Goal: Check status

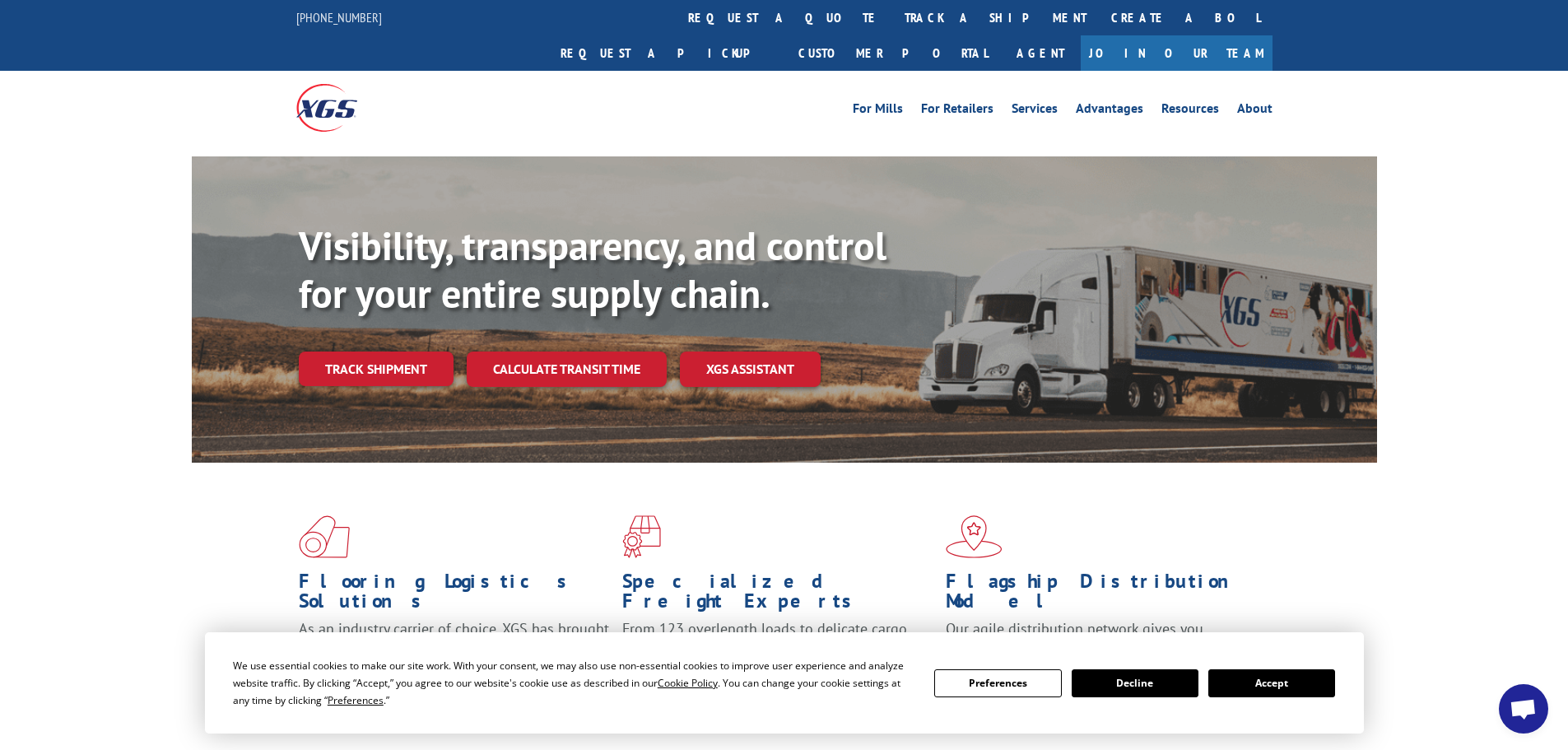
click at [1276, 671] on button "Accept" at bounding box center [1272, 683] width 126 height 28
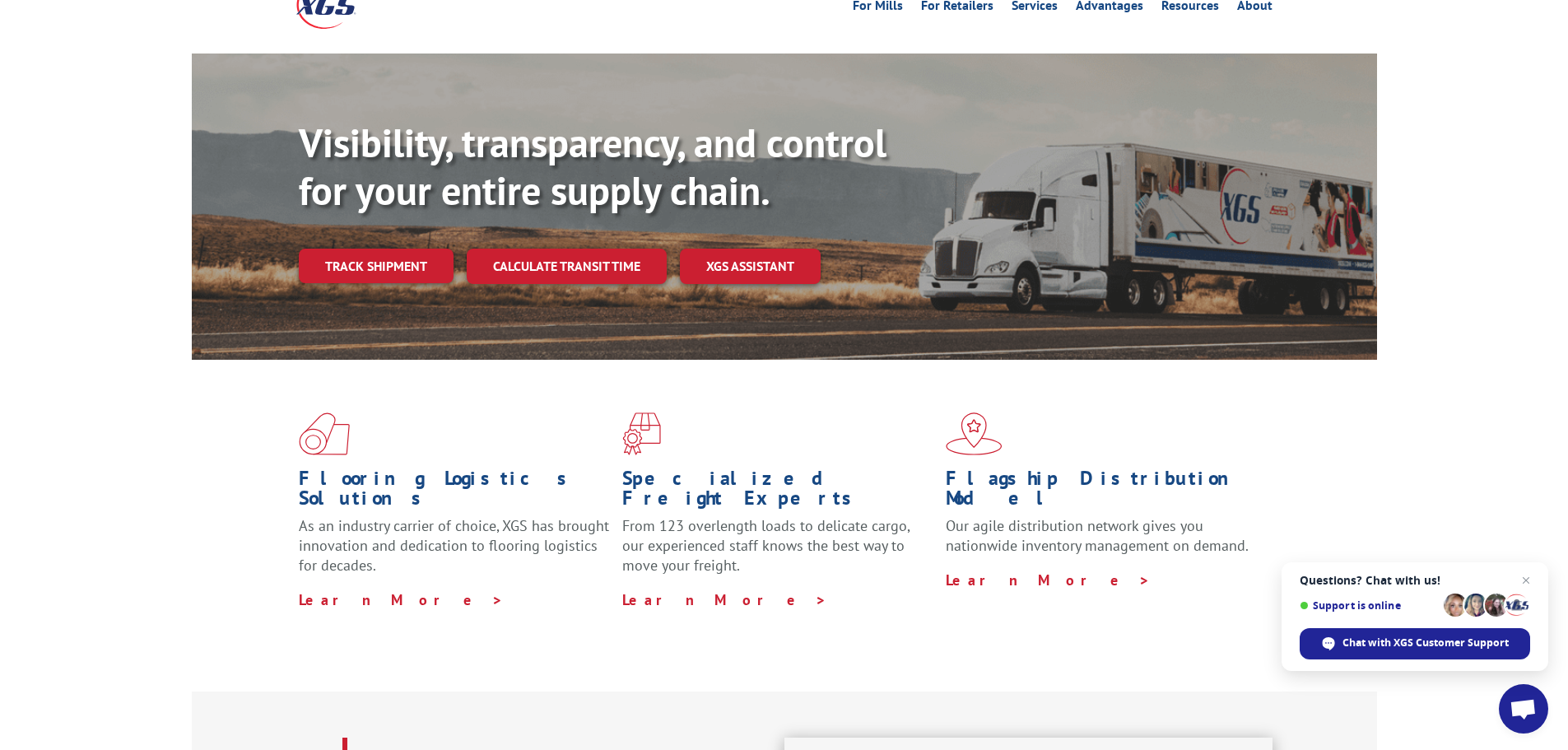
scroll to position [165, 0]
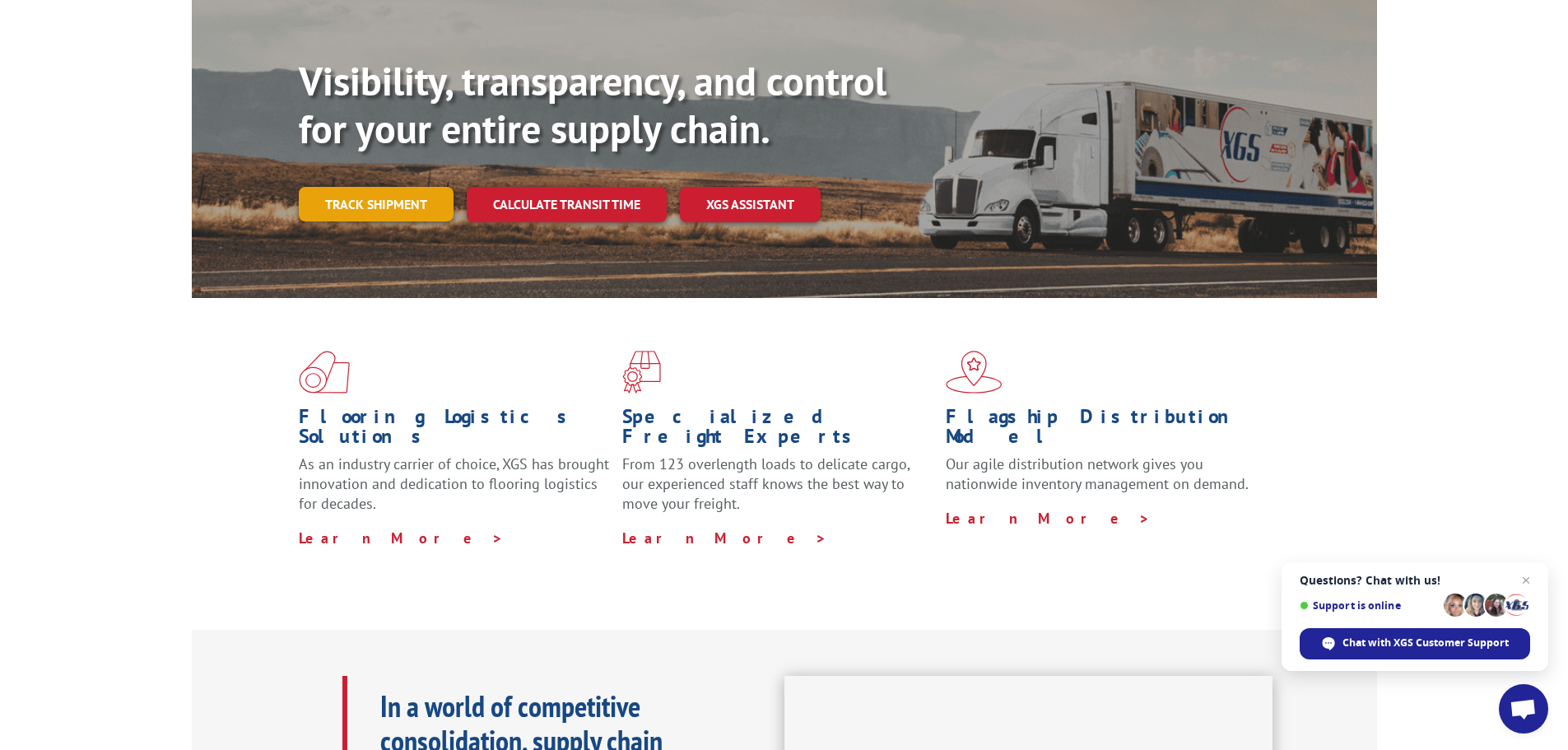
click at [412, 187] on link "Track shipment" at bounding box center [375, 204] width 155 height 35
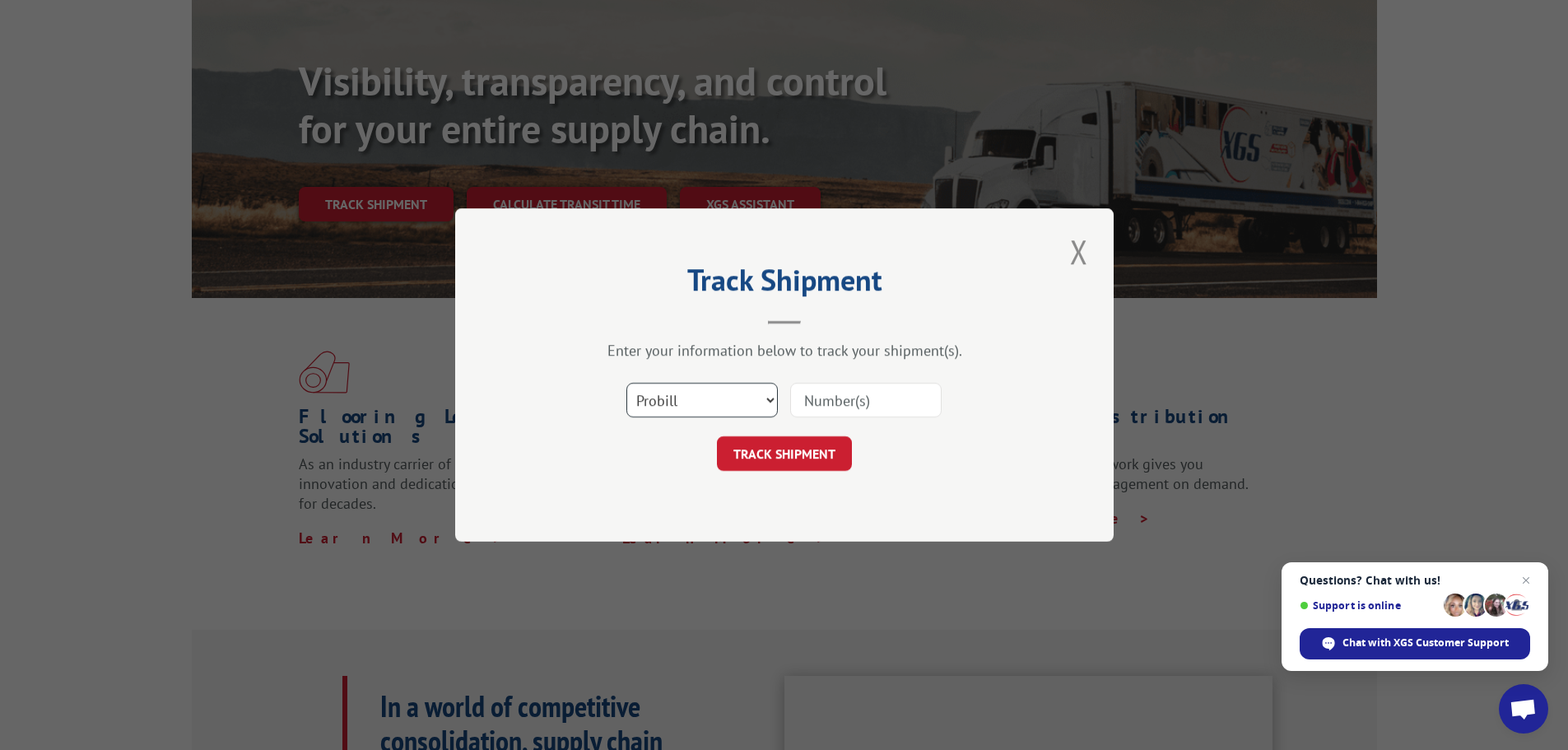
click at [710, 397] on select "Select category... Probill BOL PO" at bounding box center [701, 399] width 151 height 35
select select "bol"
click at [626, 382] on select "Select category... Probill BOL PO" at bounding box center [701, 399] width 151 height 35
drag, startPoint x: 833, startPoint y: 419, endPoint x: 788, endPoint y: 392, distance: 52.5
click at [788, 392] on div "Select category... Probill BOL PO" at bounding box center [784, 399] width 494 height 54
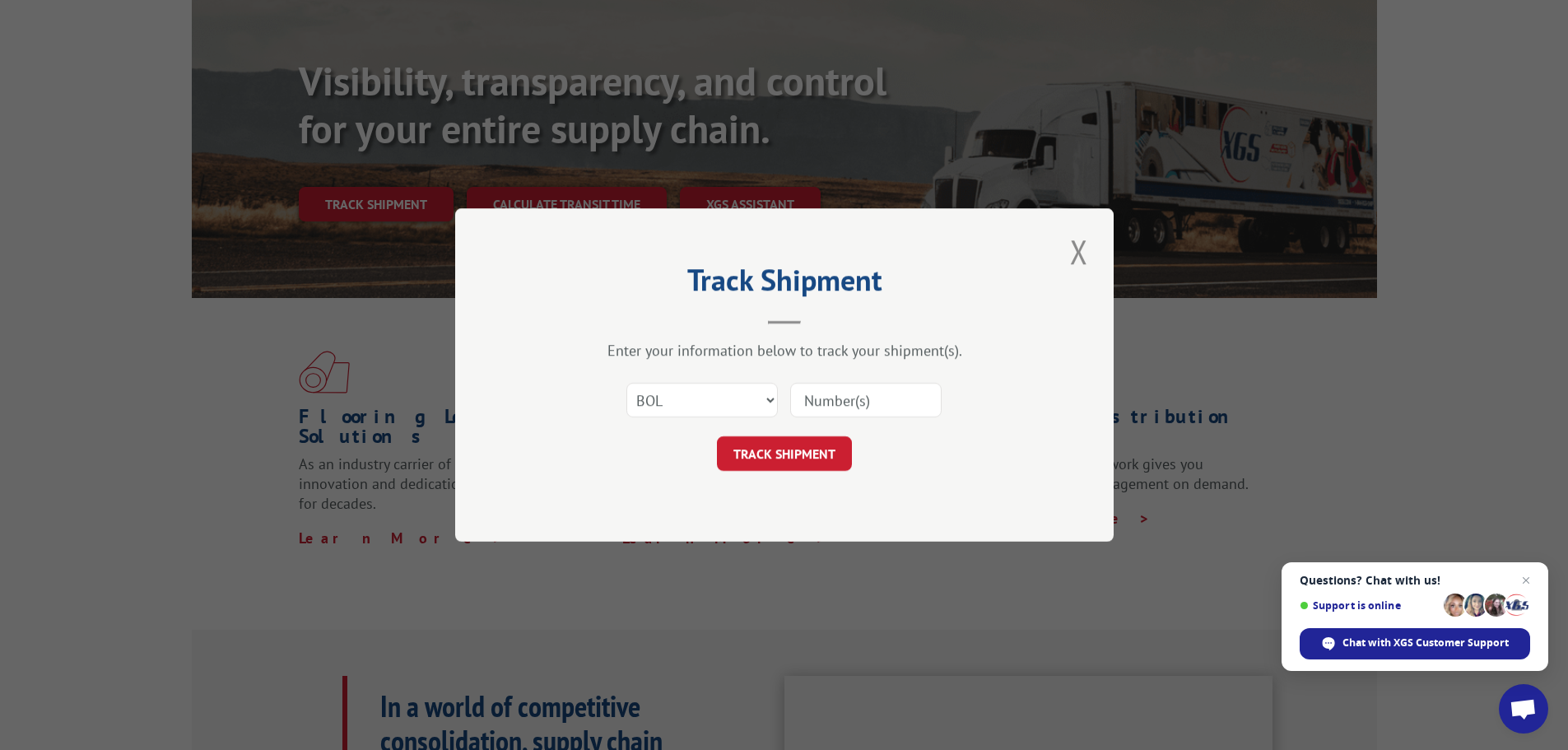
paste input "4916599"
type input "4916599"
click at [814, 456] on button "TRACK SHIPMENT" at bounding box center [784, 454] width 135 height 35
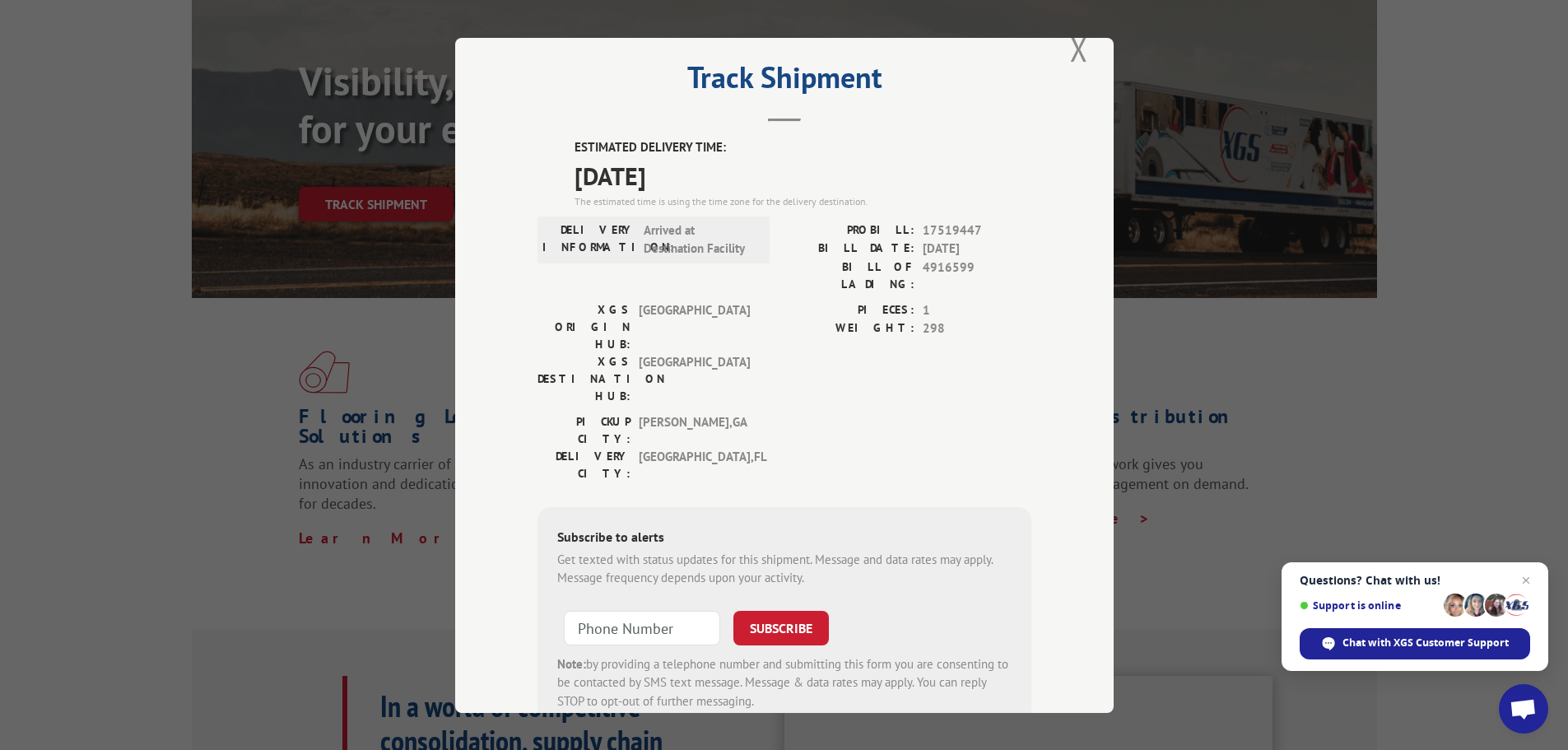
scroll to position [0, 0]
